Goal: Information Seeking & Learning: Learn about a topic

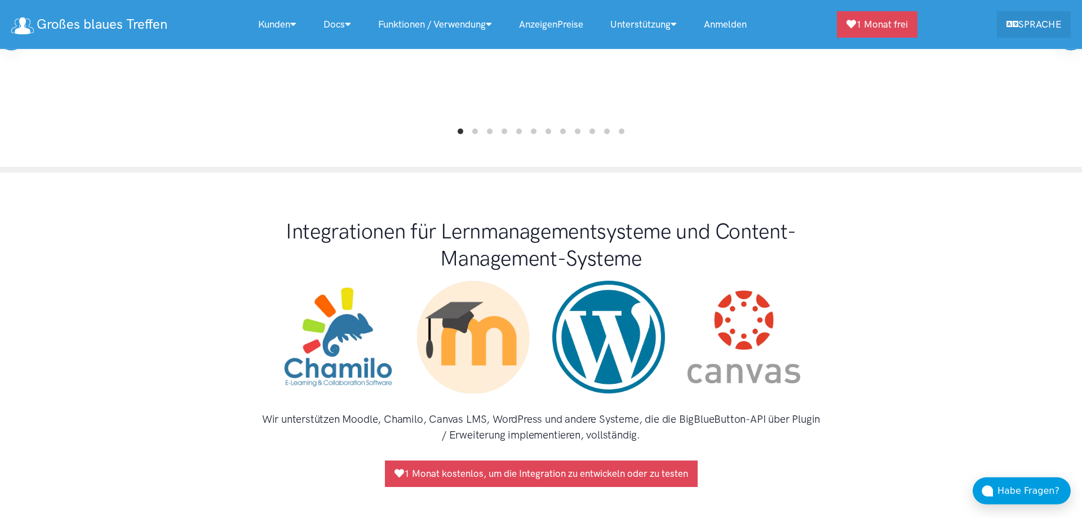
scroll to position [920, 0]
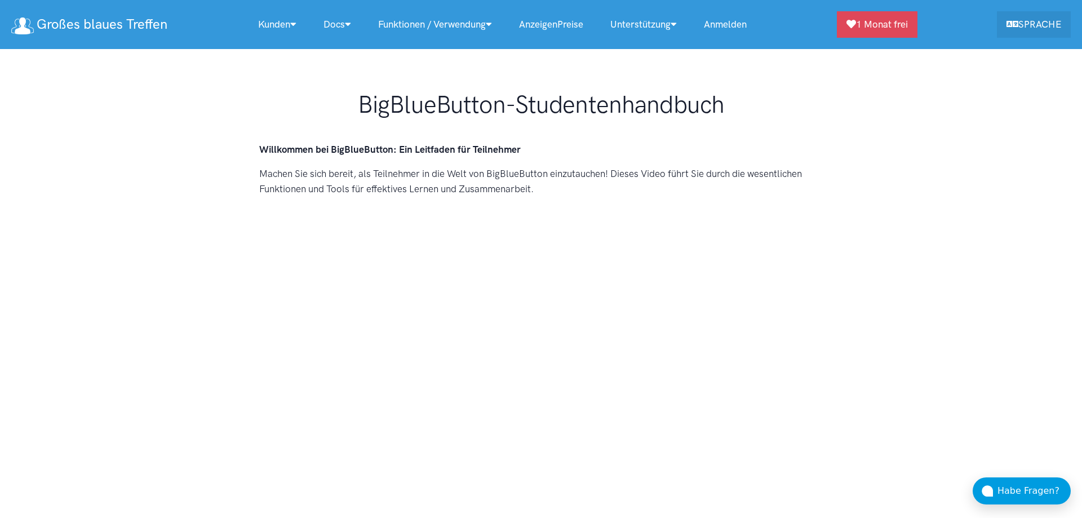
click at [567, 25] on link "AnzeigenPreise" at bounding box center [551, 24] width 91 height 24
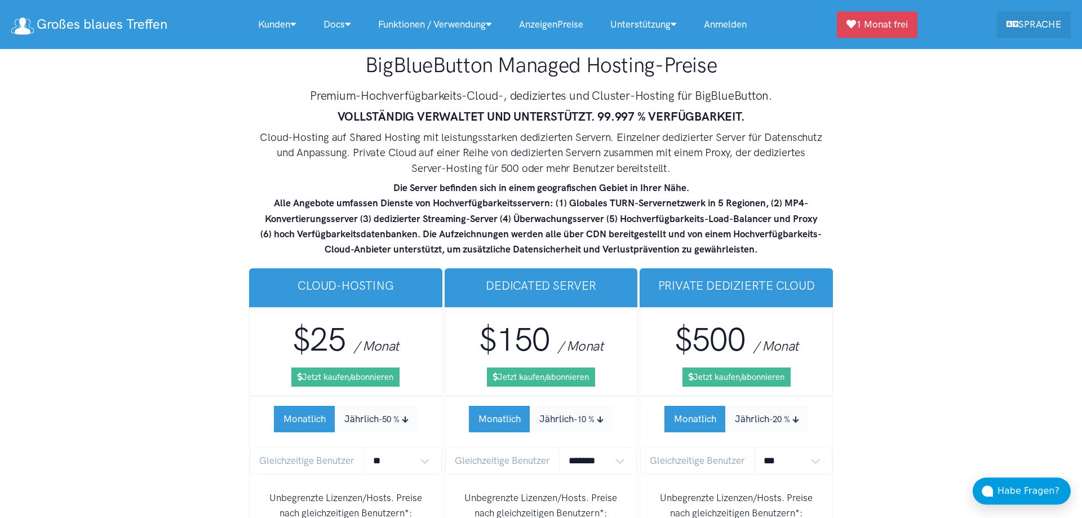
scroll to position [7034, 0]
